Goal: Task Accomplishment & Management: Use online tool/utility

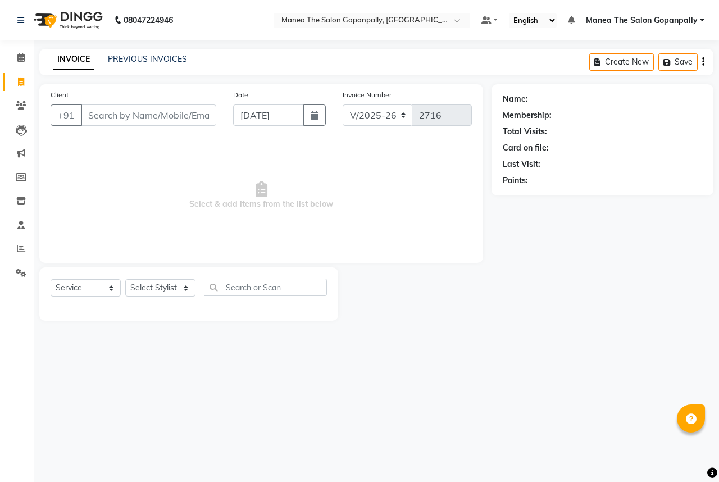
select select "7027"
select select "service"
click at [139, 293] on select "Select Stylist anas [PERSON_NAME] [PERSON_NAME] [PERSON_NAME] sameer [PERSON_NA…" at bounding box center [160, 287] width 70 height 17
select select "90389"
click at [125, 280] on select "Select Stylist anas [PERSON_NAME] [PERSON_NAME] [PERSON_NAME] sameer [PERSON_NA…" at bounding box center [160, 287] width 70 height 17
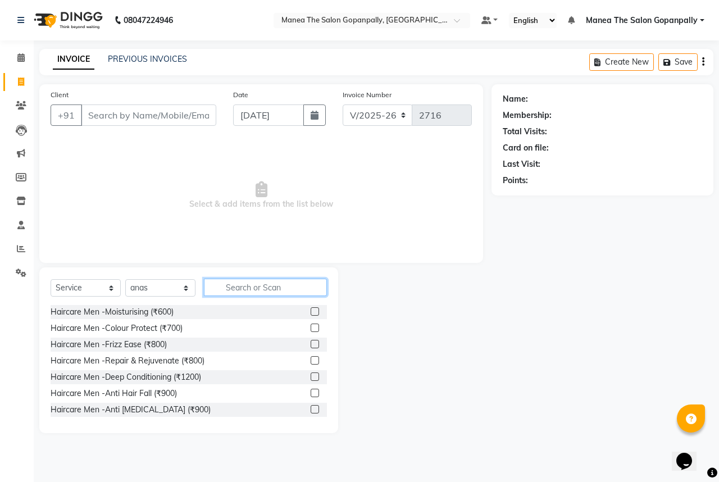
click at [241, 287] on input "text" at bounding box center [265, 287] width 123 height 17
type input "cut"
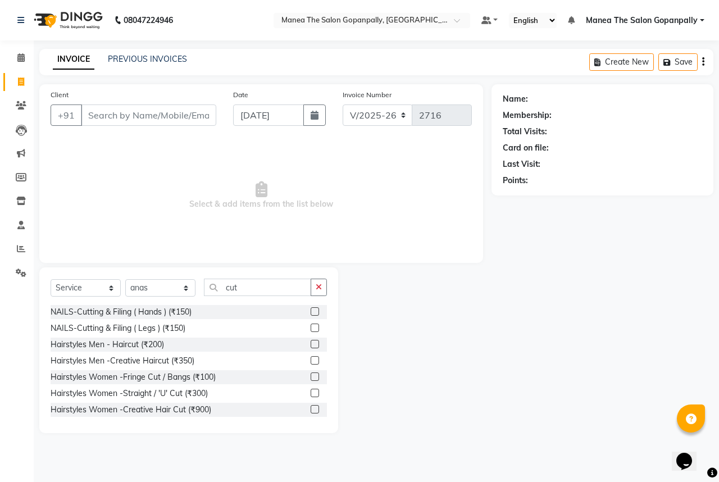
click at [312, 344] on label at bounding box center [315, 344] width 8 height 8
click at [312, 344] on input "checkbox" at bounding box center [314, 344] width 7 height 7
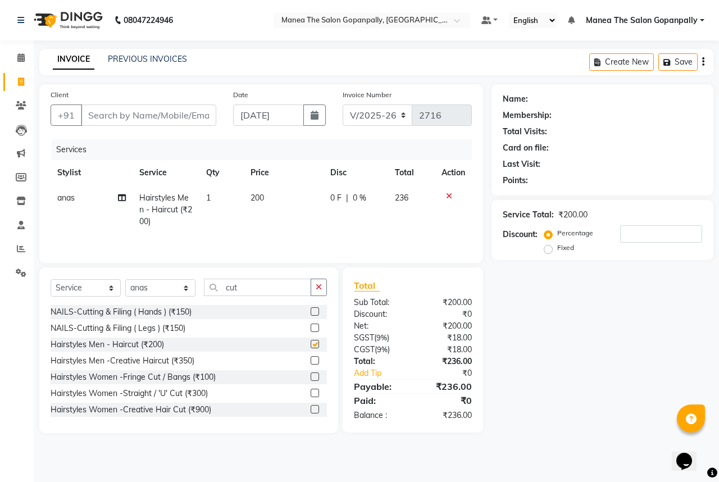
checkbox input "false"
click at [174, 115] on input "Client" at bounding box center [148, 115] width 135 height 21
type input "9"
type input "0"
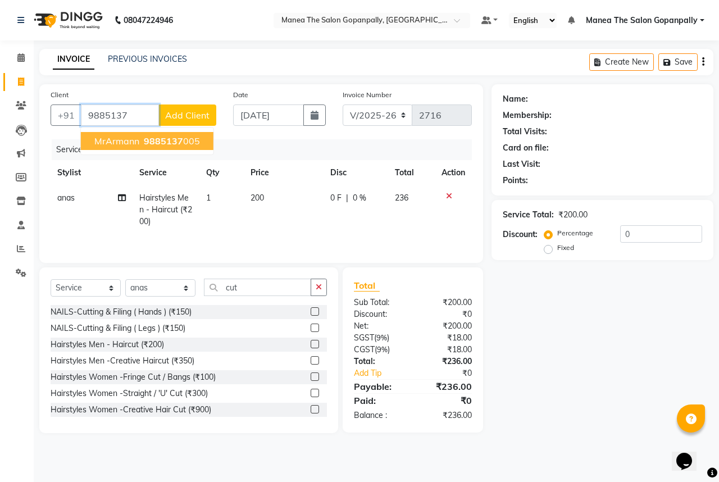
click at [182, 146] on ngb-highlight "9885137 005" at bounding box center [171, 140] width 58 height 11
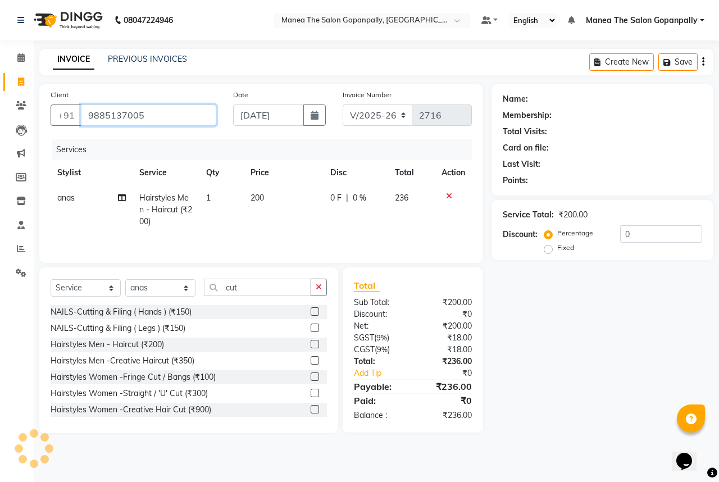
type input "9885137005"
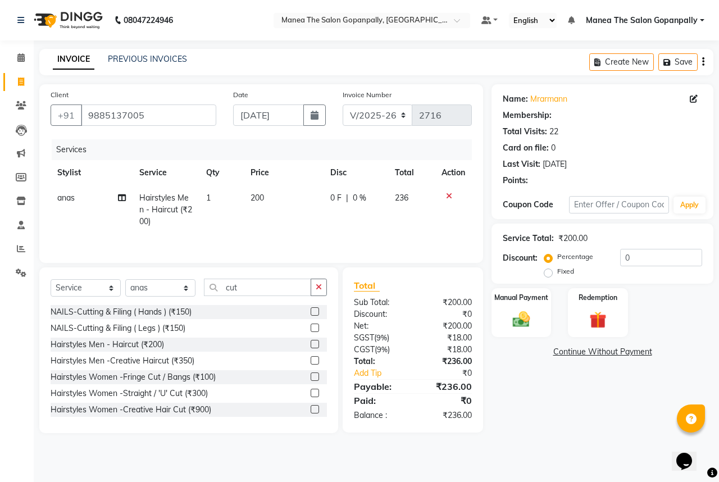
select select "1: Object"
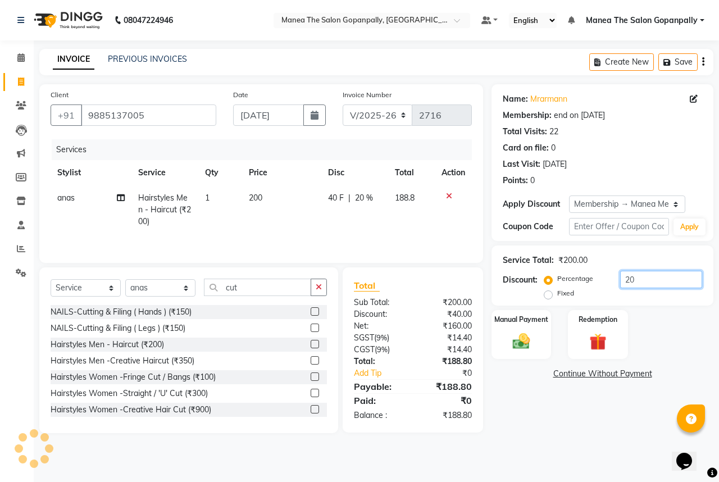
click at [657, 284] on input "20" at bounding box center [661, 279] width 82 height 17
type input "2"
click at [529, 336] on img at bounding box center [521, 341] width 29 height 21
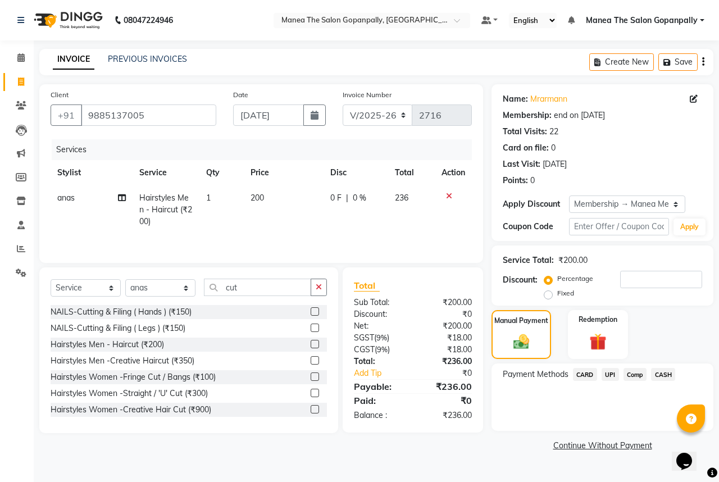
click at [609, 375] on span "UPI" at bounding box center [610, 374] width 17 height 13
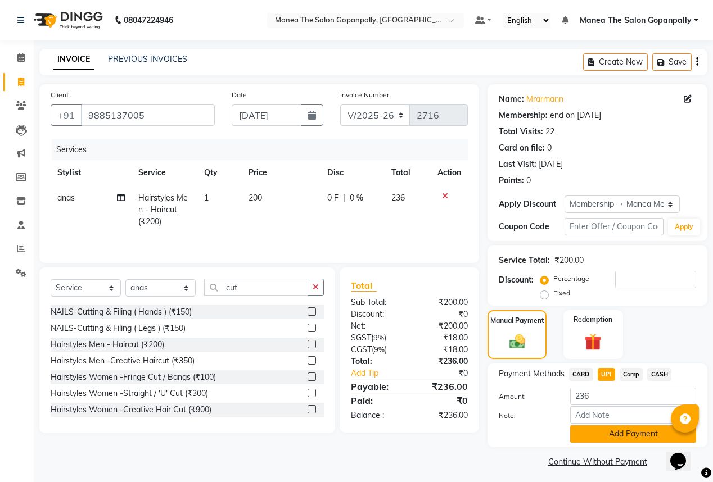
click at [619, 436] on button "Add Payment" at bounding box center [633, 433] width 126 height 17
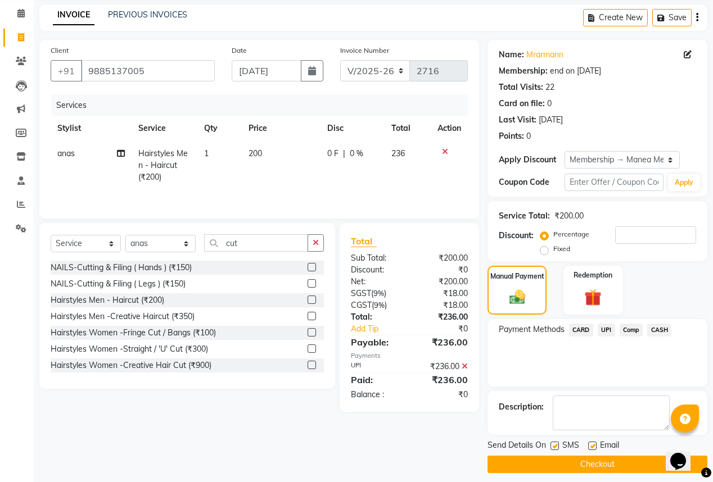
scroll to position [45, 0]
click at [594, 445] on label at bounding box center [592, 445] width 8 height 8
click at [594, 445] on input "checkbox" at bounding box center [591, 445] width 7 height 7
checkbox input "false"
click at [600, 460] on button "Checkout" at bounding box center [597, 463] width 220 height 17
